Goal: Use online tool/utility: Utilize a website feature to perform a specific function

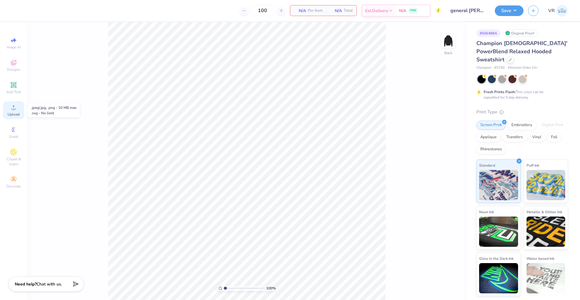
click at [17, 113] on span "Upload" at bounding box center [14, 114] width 12 height 5
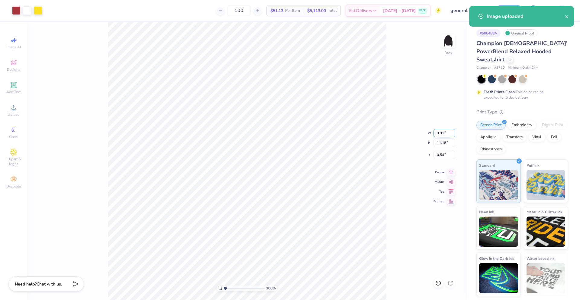
click at [438, 135] on input "9.91" at bounding box center [445, 133] width 22 height 8
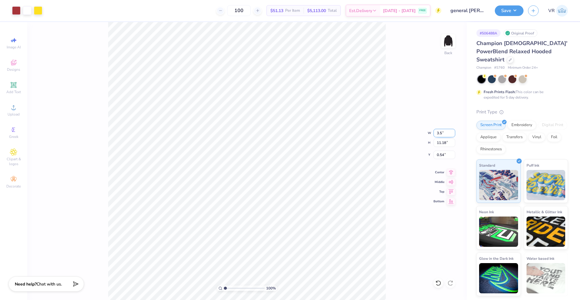
type input "3.50"
type input "3.95"
click at [442, 155] on input "4.15" at bounding box center [445, 154] width 22 height 8
type input "3.00"
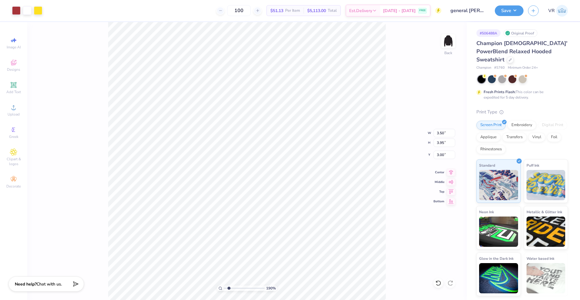
type input "1.9"
click at [229, 288] on input "range" at bounding box center [244, 287] width 41 height 5
click at [440, 156] on input "3.00" at bounding box center [445, 154] width 22 height 8
click at [442, 154] on input "4.00" at bounding box center [445, 154] width 22 height 8
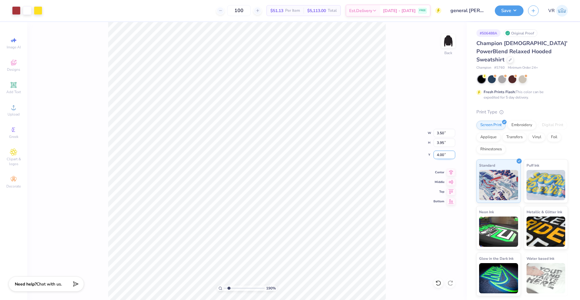
click at [442, 154] on input "4.00" at bounding box center [445, 154] width 22 height 8
type input "5.99"
drag, startPoint x: 228, startPoint y: 289, endPoint x: 223, endPoint y: 288, distance: 4.9
type input "1"
click at [224, 288] on input "range" at bounding box center [244, 287] width 41 height 5
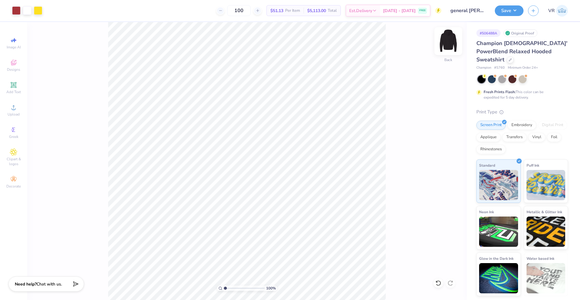
click at [446, 44] on img at bounding box center [448, 41] width 24 height 24
click at [19, 109] on div "Upload" at bounding box center [13, 110] width 21 height 18
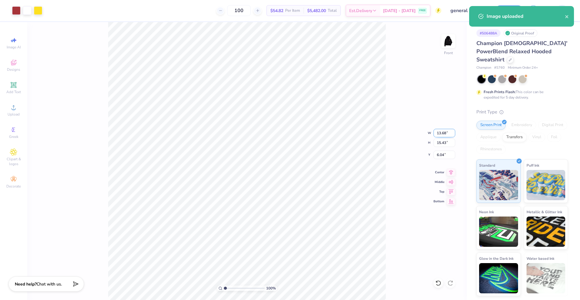
click at [441, 131] on input "13.68" at bounding box center [445, 133] width 22 height 8
type input "12.00"
type input "13.53"
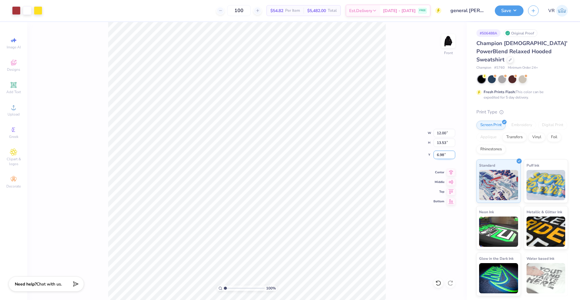
click at [440, 152] on input "6.98" at bounding box center [445, 154] width 22 height 8
type input "6.00"
click at [456, 41] on img at bounding box center [448, 41] width 24 height 24
type input "1"
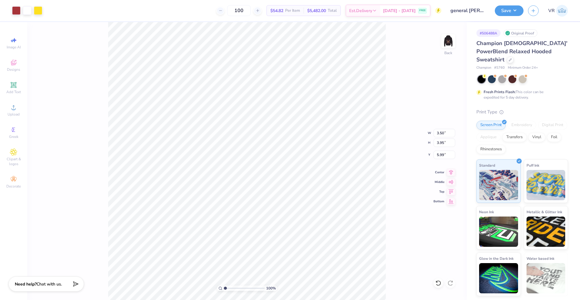
drag, startPoint x: 227, startPoint y: 288, endPoint x: 224, endPoint y: 286, distance: 3.2
click at [224, 286] on input "range" at bounding box center [244, 287] width 41 height 5
click at [438, 141] on input "3.95" at bounding box center [445, 142] width 22 height 8
type input "3.50"
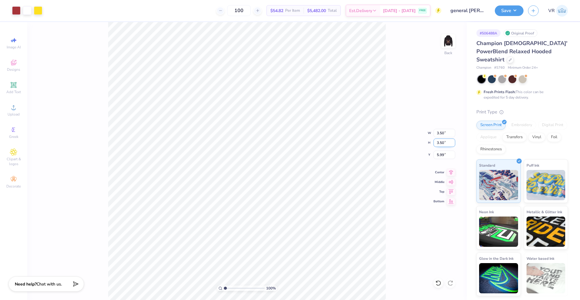
type input "3.10"
click at [444, 156] on input "6.21" at bounding box center [445, 154] width 22 height 8
click at [440, 155] on input "6.21" at bounding box center [445, 154] width 22 height 8
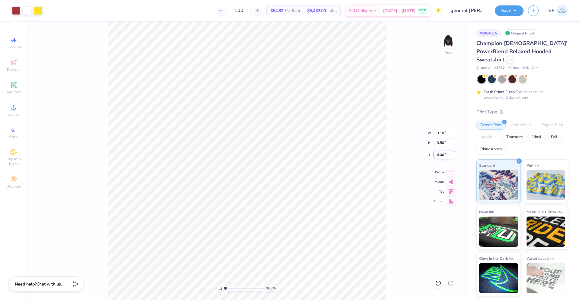
click at [438, 151] on input "4.00" at bounding box center [445, 154] width 22 height 8
type input "6.00"
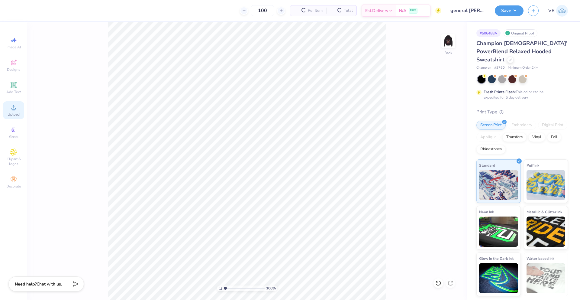
click at [11, 117] on div "Upload" at bounding box center [13, 110] width 21 height 18
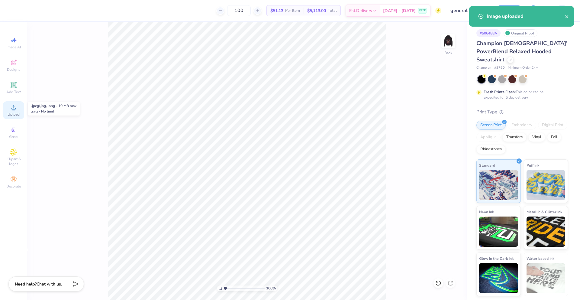
click at [14, 111] on div "Upload" at bounding box center [13, 110] width 21 height 18
click at [440, 133] on input "7.98" at bounding box center [445, 133] width 22 height 8
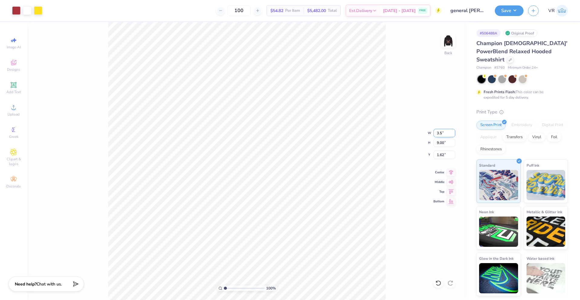
type input "3.50"
type input "3.95"
type input "4.15"
click at [440, 144] on input "3.95" at bounding box center [445, 142] width 22 height 8
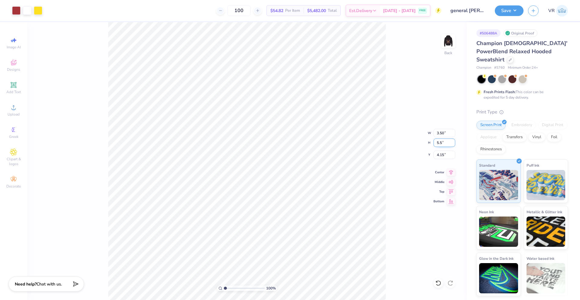
type input "5.5"
type input "4.88"
type input "5.50"
type input "3.38"
click at [440, 144] on input "5.50" at bounding box center [445, 142] width 22 height 8
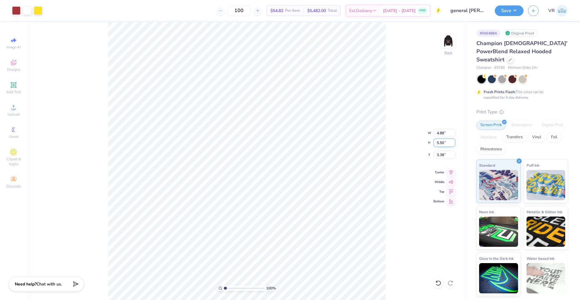
click at [440, 144] on input "5.50" at bounding box center [445, 142] width 22 height 8
type input "3.5"
type input "3.10"
type input "3.50"
click at [439, 154] on input "4.37" at bounding box center [445, 154] width 22 height 8
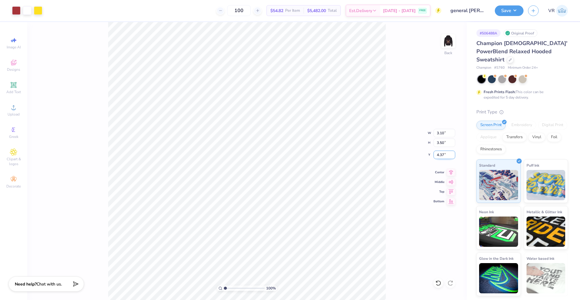
click at [439, 154] on input "4.37" at bounding box center [445, 154] width 22 height 8
type input "6.13"
drag, startPoint x: 226, startPoint y: 289, endPoint x: 230, endPoint y: 288, distance: 4.6
click at [230, 288] on input "range" at bounding box center [244, 287] width 41 height 5
drag, startPoint x: 229, startPoint y: 288, endPoint x: 218, endPoint y: 286, distance: 11.5
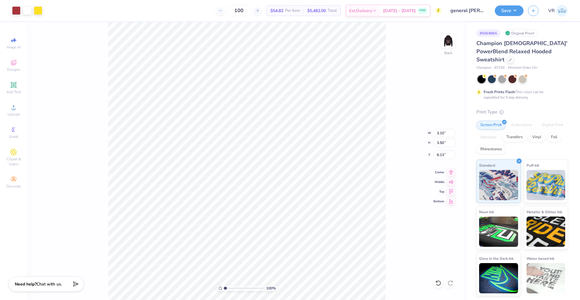
type input "1"
click at [224, 286] on input "range" at bounding box center [244, 287] width 41 height 5
click at [450, 43] on img at bounding box center [448, 41] width 24 height 24
click at [17, 109] on icon at bounding box center [13, 107] width 7 height 7
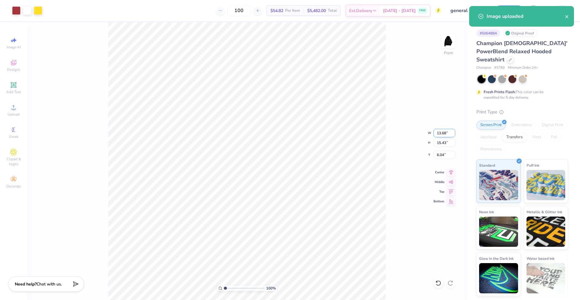
click at [442, 131] on input "13.68" at bounding box center [445, 133] width 22 height 8
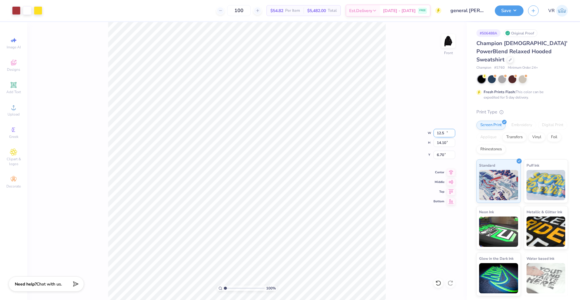
type input "12.50"
type input "14.10"
click at [439, 156] on input "6.70" at bounding box center [445, 154] width 22 height 8
type input "6.00"
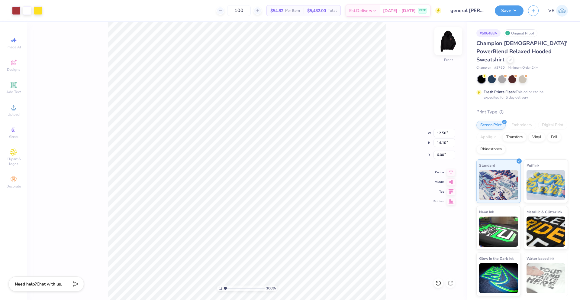
click at [449, 41] on img at bounding box center [448, 41] width 24 height 24
click at [512, 14] on button "Save" at bounding box center [509, 10] width 29 height 11
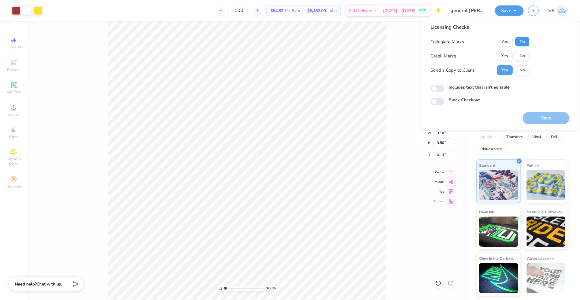
click at [521, 40] on button "No" at bounding box center [522, 42] width 15 height 10
click at [521, 56] on button "No" at bounding box center [522, 56] width 15 height 10
click at [541, 114] on button "Save" at bounding box center [546, 118] width 47 height 12
